Goal: Check status

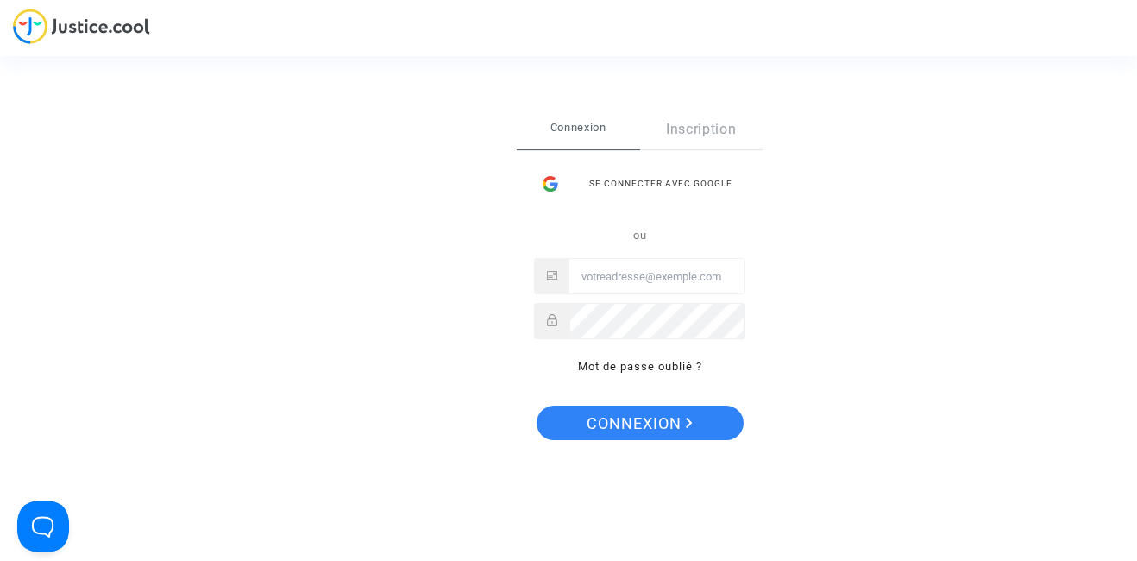
type input "[EMAIL_ADDRESS][DOMAIN_NAME]"
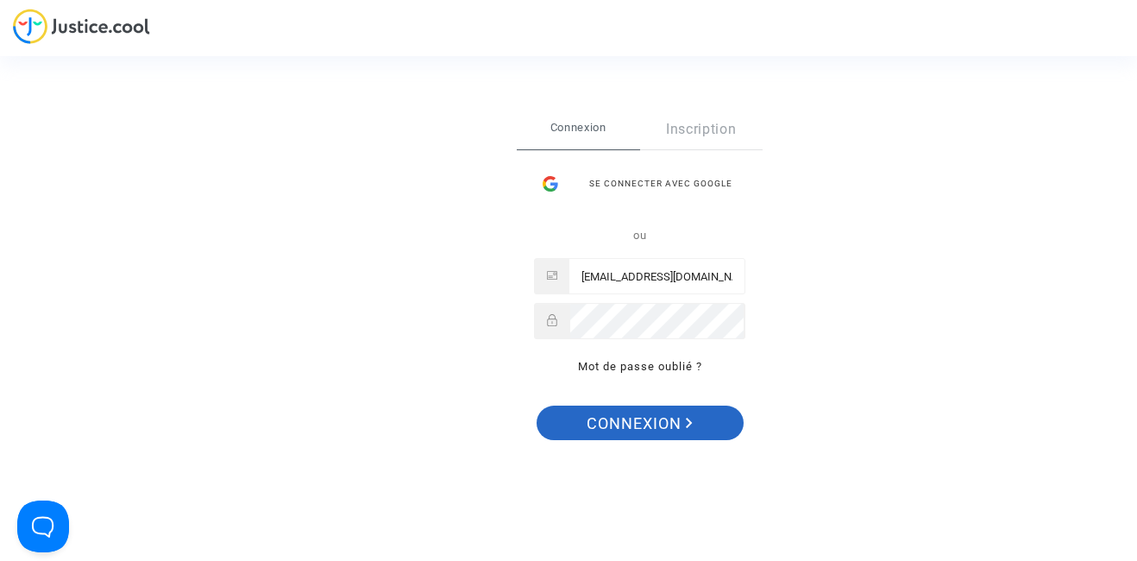
click at [663, 419] on span "Connexion" at bounding box center [640, 424] width 106 height 36
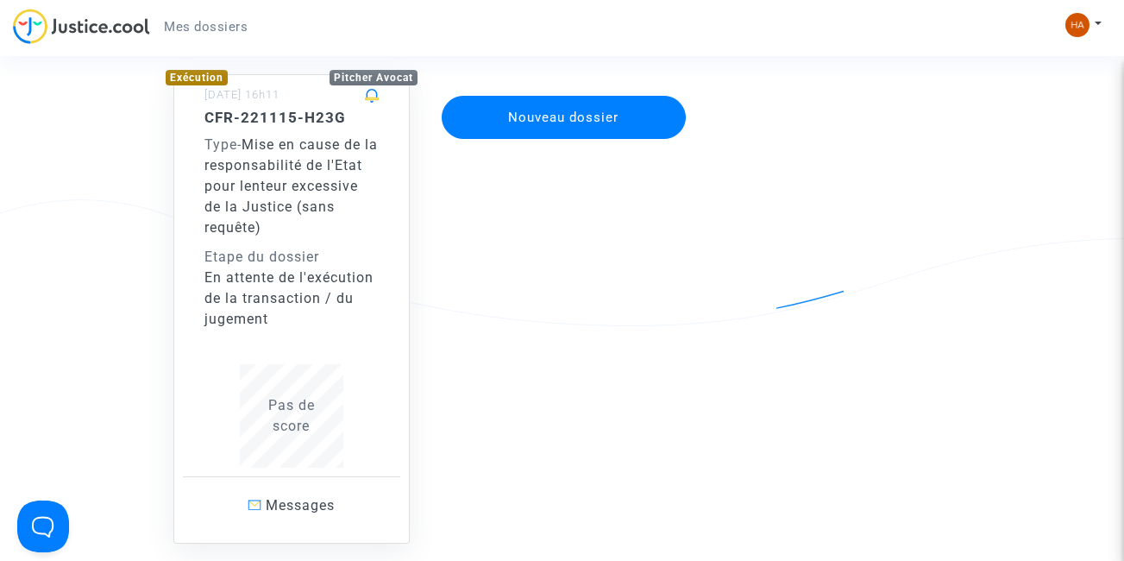
scroll to position [164, 0]
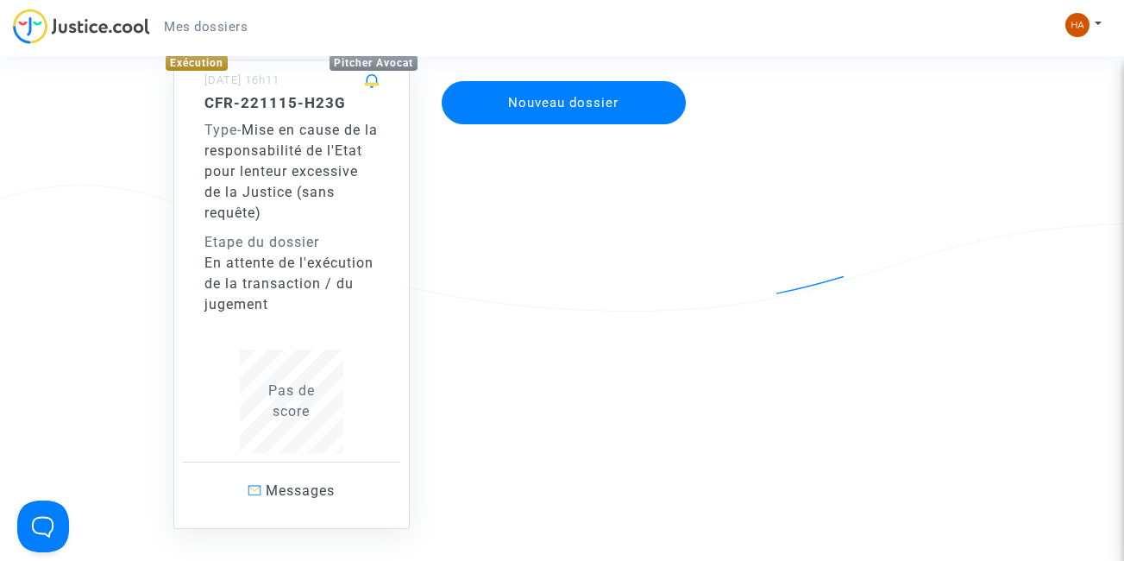
click at [293, 233] on div "Etape du dossier" at bounding box center [292, 242] width 174 height 21
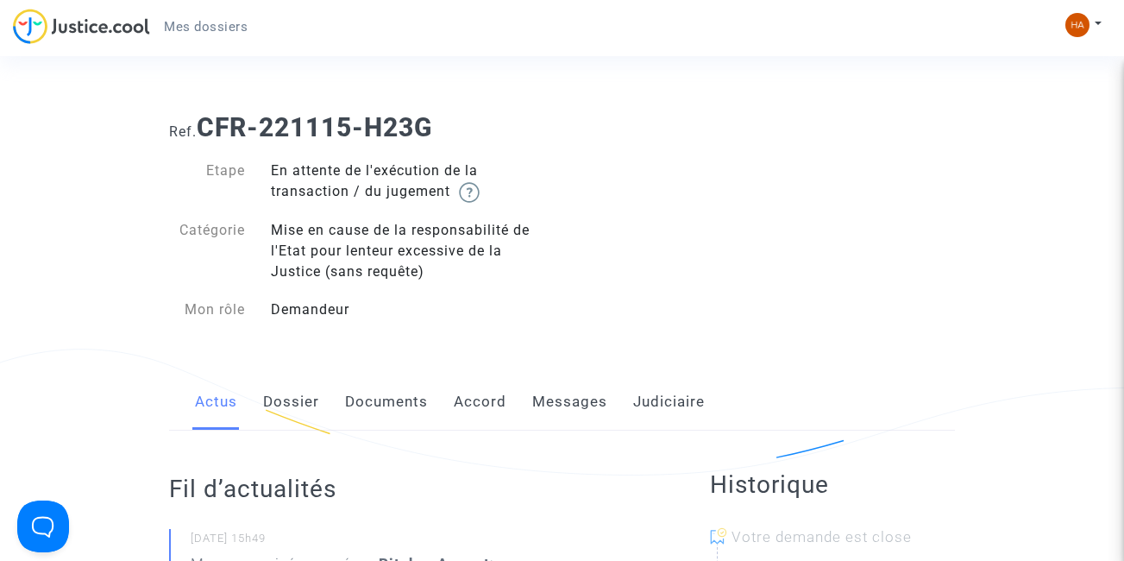
click at [680, 402] on link "Judiciaire" at bounding box center [669, 402] width 72 height 57
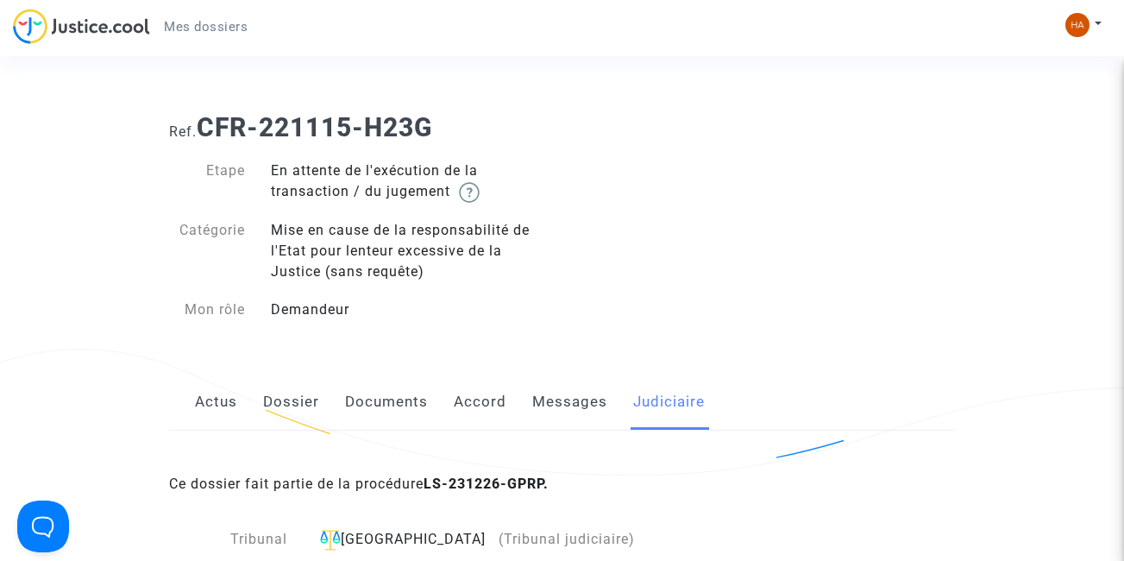
click at [491, 406] on link "Accord" at bounding box center [480, 402] width 53 height 57
